Goal: Information Seeking & Learning: Learn about a topic

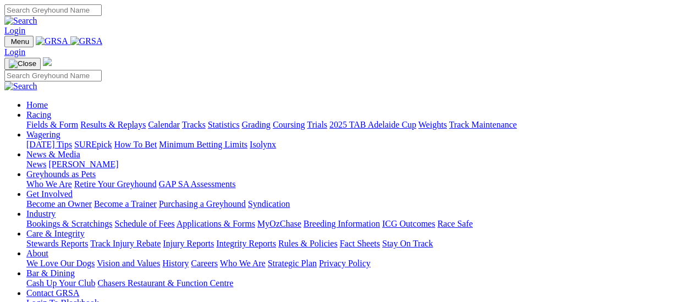
click at [125, 120] on link "Results & Replays" at bounding box center [112, 124] width 65 height 9
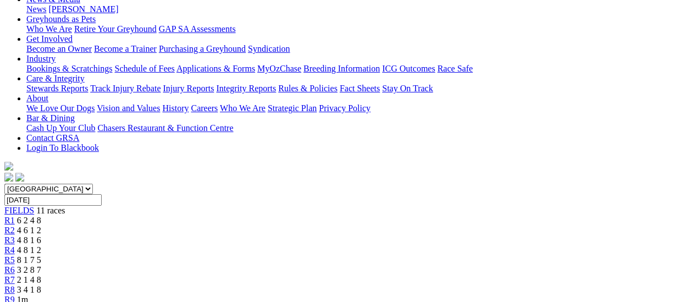
scroll to position [165, 0]
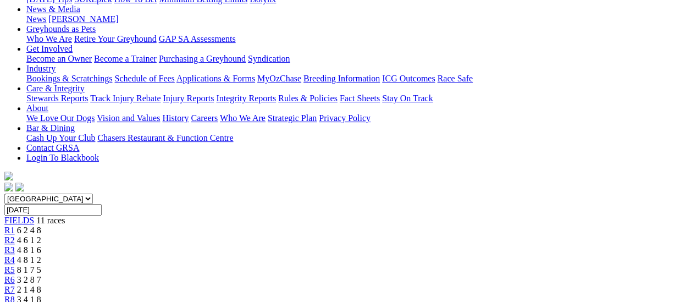
click at [15, 285] on span "R7" at bounding box center [9, 289] width 10 height 9
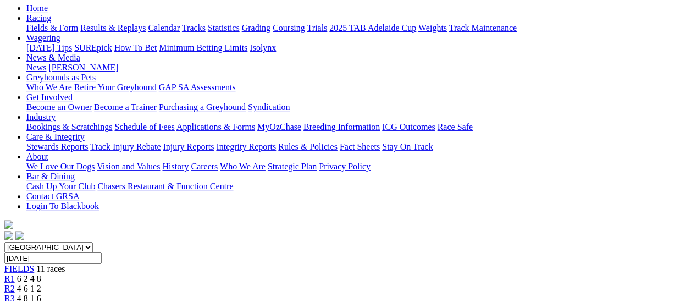
scroll to position [110, 0]
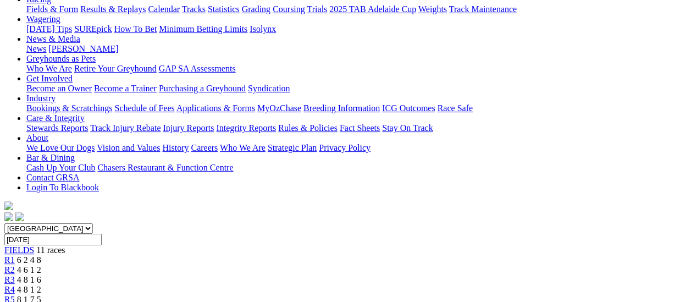
scroll to position [110, 0]
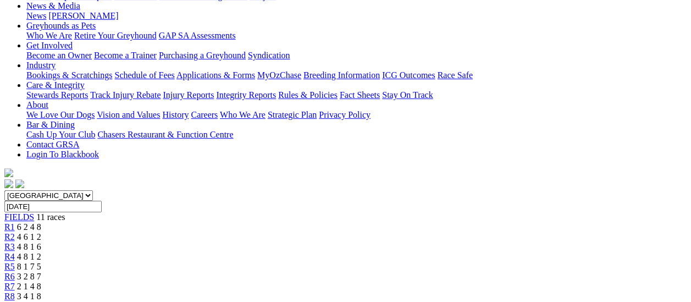
scroll to position [275, 0]
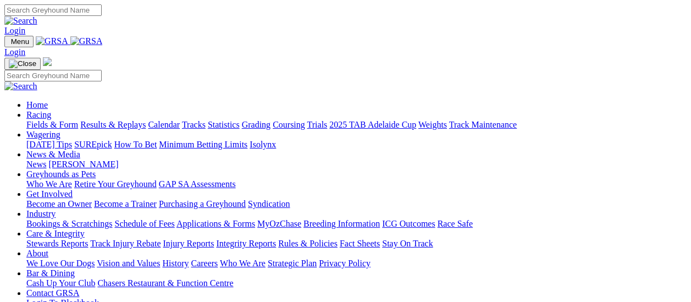
click at [121, 120] on link "Results & Replays" at bounding box center [112, 124] width 65 height 9
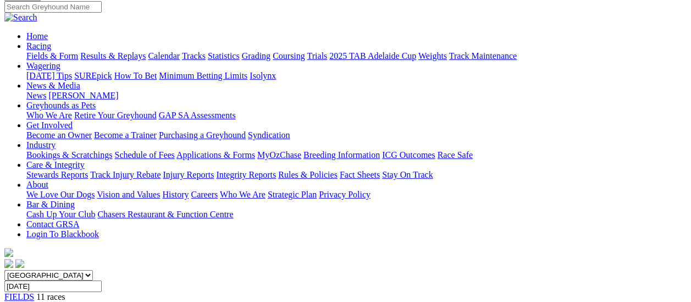
scroll to position [55, 0]
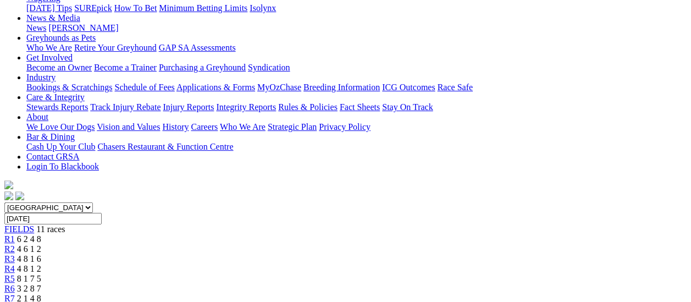
scroll to position [220, 0]
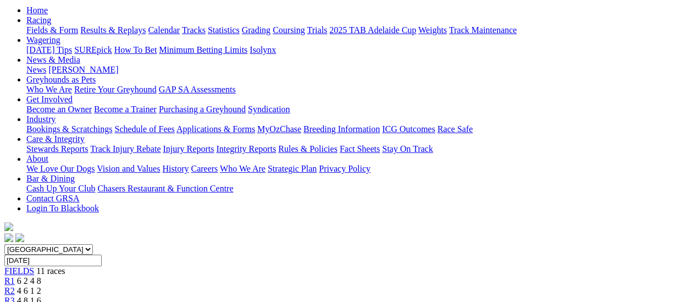
scroll to position [55, 0]
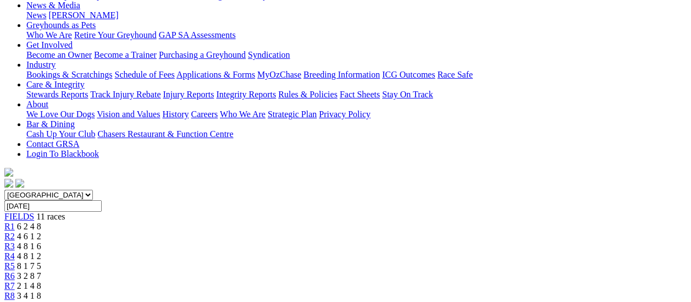
scroll to position [165, 0]
